Goal: Information Seeking & Learning: Learn about a topic

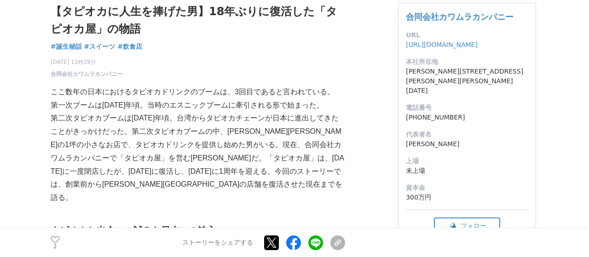
scroll to position [265, 0]
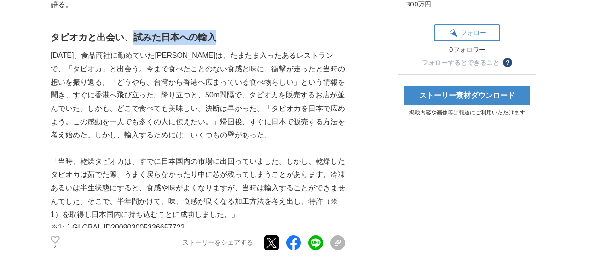
drag, startPoint x: 134, startPoint y: 23, endPoint x: 212, endPoint y: 26, distance: 78.2
click at [212, 30] on h2 "タピオカと出会い、試みた日本への輸入" at bounding box center [198, 37] width 294 height 15
drag, startPoint x: 161, startPoint y: 22, endPoint x: 234, endPoint y: 20, distance: 72.7
click at [234, 30] on h2 "タピオカと出会い、試みた日本への輸入" at bounding box center [198, 37] width 294 height 15
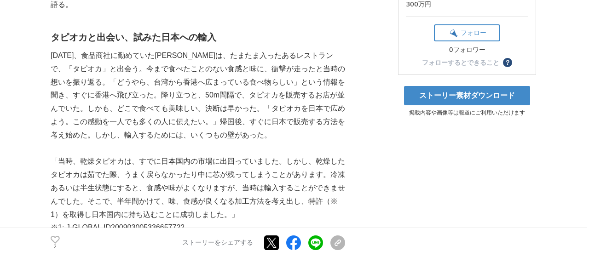
click at [217, 30] on h2 "タピオカと出会い、試みた日本への輸入" at bounding box center [198, 37] width 294 height 15
drag, startPoint x: 217, startPoint y: 21, endPoint x: 169, endPoint y: 23, distance: 47.9
click at [169, 30] on h2 "タピオカと出会い、試みた日本への輸入" at bounding box center [198, 37] width 294 height 15
click at [164, 30] on h2 "タピオカと出会い、試みた日本への輸入" at bounding box center [198, 37] width 294 height 15
drag, startPoint x: 309, startPoint y: 40, endPoint x: 62, endPoint y: 54, distance: 248.3
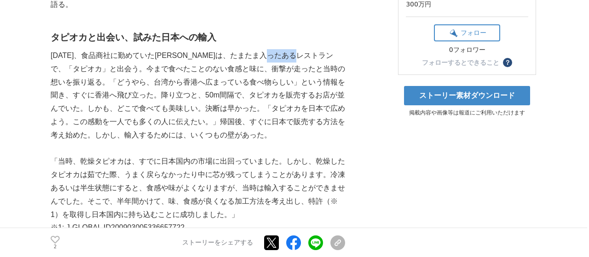
click at [62, 54] on p "[DATE]、食品商社に勤めていた[PERSON_NAME]は、たまたま入ったあるレストランで、「タピオカ」と出会う。今まで食べたことのない食感と味に、衝撃が…" at bounding box center [198, 95] width 294 height 93
click at [323, 49] on p "[DATE]、食品商社に勤めていた[PERSON_NAME]は、たまたま入ったあるレストランで、「タピオカ」と出会う。今まで食べたことのない食感と味に、衝撃が…" at bounding box center [198, 95] width 294 height 93
drag, startPoint x: 314, startPoint y: 38, endPoint x: 59, endPoint y: 53, distance: 254.7
click at [59, 53] on p "[DATE]、食品商社に勤めていた[PERSON_NAME]は、たまたま入ったあるレストランで、「タピオカ」と出会う。今まで食べたことのない食感と味に、衝撃が…" at bounding box center [198, 95] width 294 height 93
click at [321, 49] on p "[DATE]、食品商社に勤めていた[PERSON_NAME]は、たまたま入ったあるレストランで、「タピオカ」と出会う。今まで食べたことのない食感と味に、衝撃が…" at bounding box center [198, 95] width 294 height 93
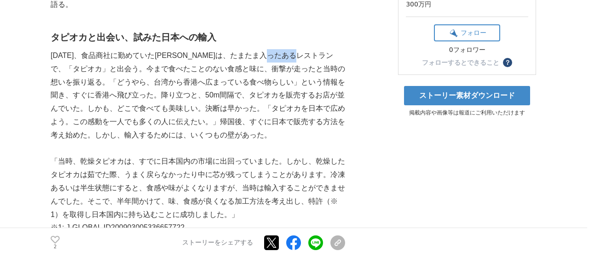
drag, startPoint x: 314, startPoint y: 42, endPoint x: 58, endPoint y: 55, distance: 256.5
click at [58, 55] on p "[DATE]、食品商社に勤めていた[PERSON_NAME]は、たまたま入ったあるレストランで、「タピオカ」と出会う。今まで食べたことのない食感と味に、衝撃が…" at bounding box center [198, 95] width 294 height 93
drag, startPoint x: 313, startPoint y: 42, endPoint x: 57, endPoint y: 58, distance: 256.2
click at [57, 58] on p "[DATE]、食品商社に勤めていた[PERSON_NAME]は、たまたま入ったあるレストランで、「タピオカ」と出会う。今まで食べたことのない食感と味に、衝撃が…" at bounding box center [198, 95] width 294 height 93
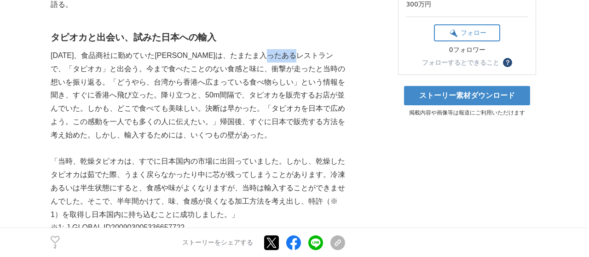
click at [321, 49] on p "[DATE]、食品商社に勤めていた[PERSON_NAME]は、たまたま入ったあるレストランで、「タピオカ」と出会う。今まで食べたことのない食感と味に、衝撃が…" at bounding box center [198, 95] width 294 height 93
